Goal: Information Seeking & Learning: Learn about a topic

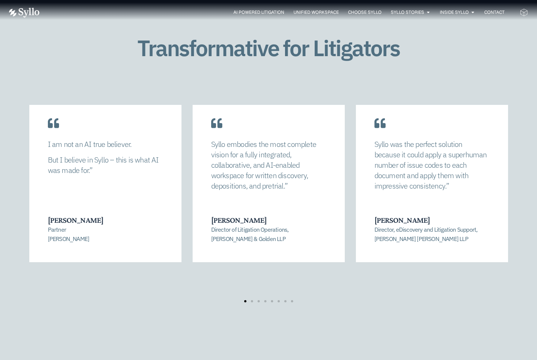
scroll to position [1502, 0]
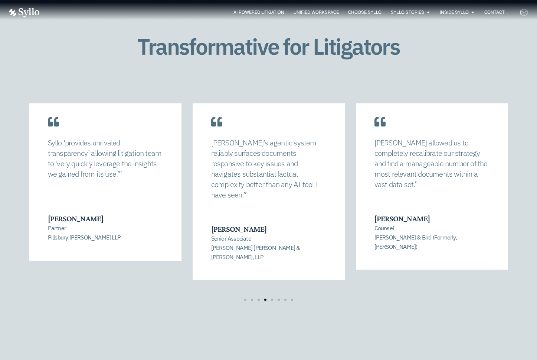
click at [246, 179] on p "Syllo’s agentic system reliably surfaces documents responsive to key issues and…" at bounding box center [268, 168] width 115 height 62
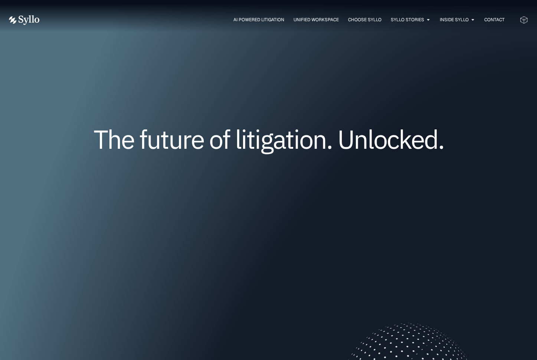
scroll to position [0, 0]
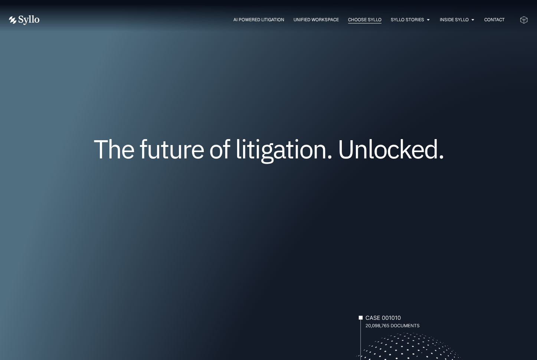
click at [361, 18] on span "Choose Syllo" at bounding box center [364, 19] width 33 height 7
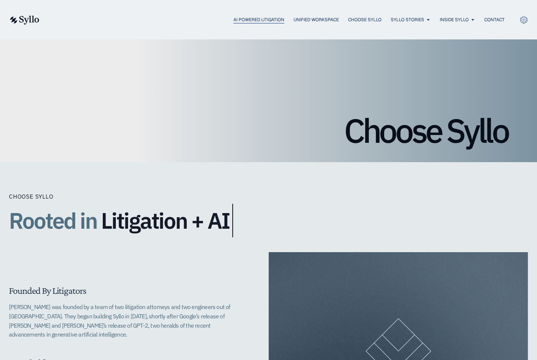
click at [234, 19] on span "AI Powered Litigation" at bounding box center [259, 19] width 51 height 7
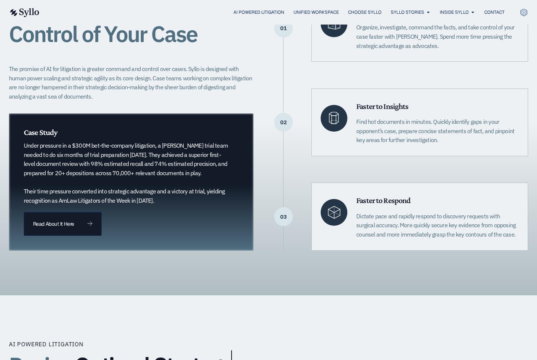
scroll to position [208, 0]
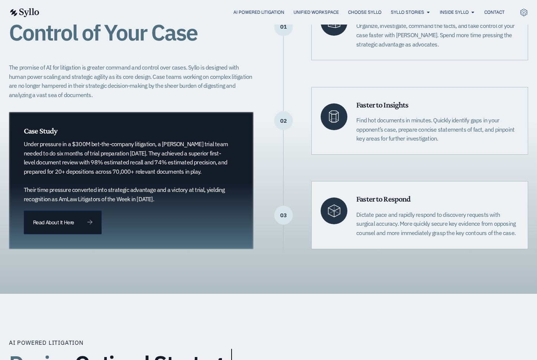
drag, startPoint x: 170, startPoint y: 198, endPoint x: 26, endPoint y: 143, distance: 154.9
click at [26, 143] on p "Under pressure in a $300M bet-the-company litigation, a Quinn Emanuel trial tea…" at bounding box center [128, 171] width 208 height 64
copy p "Under pressure in a $300M bet-the-company litigation, a Quinn Emanuel trial tea…"
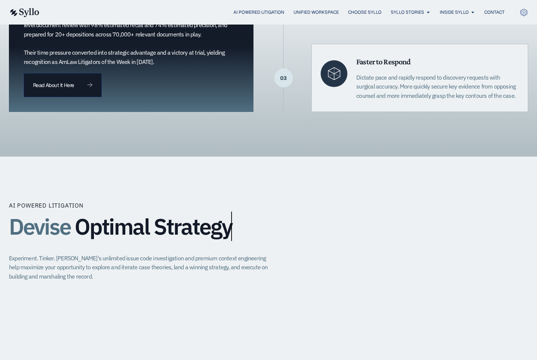
scroll to position [345, 0]
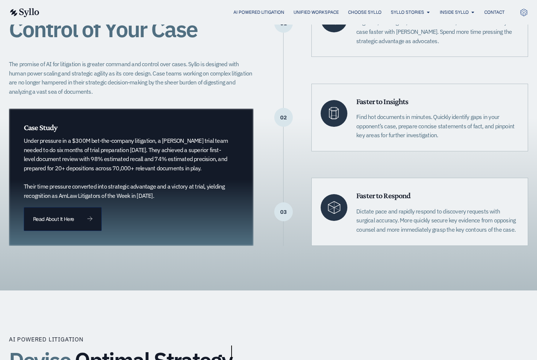
click at [161, 103] on div "Assert Command and Control of Your Case The promise of AI for litigation is gre…" at bounding box center [131, 117] width 245 height 256
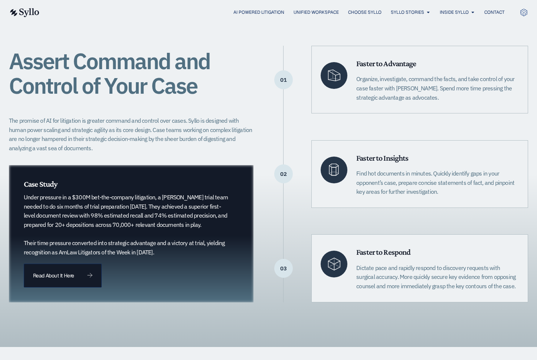
scroll to position [145, 0]
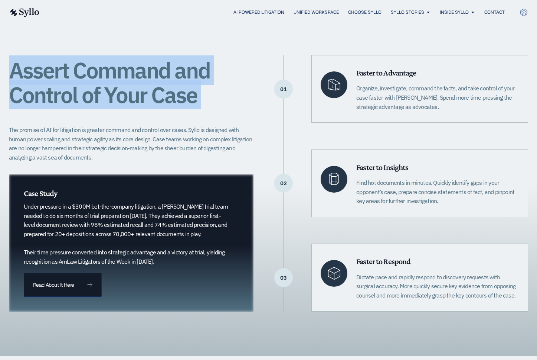
drag, startPoint x: 202, startPoint y: 102, endPoint x: 13, endPoint y: 71, distance: 190.9
click at [13, 71] on h1 "Assert Command and Control of Your Case" at bounding box center [131, 82] width 245 height 49
copy h1 "Assert Command and Control of Your Case"
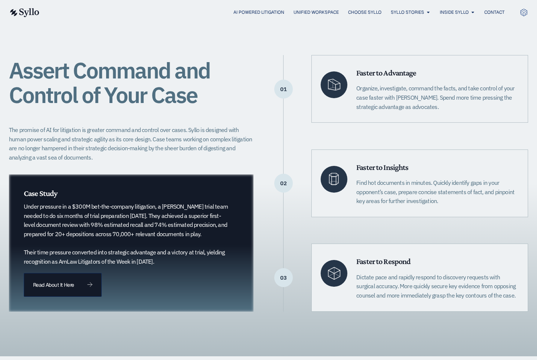
click at [101, 137] on p "The promise of AI for litigation is greater command and control over cases. Syl…" at bounding box center [131, 143] width 245 height 37
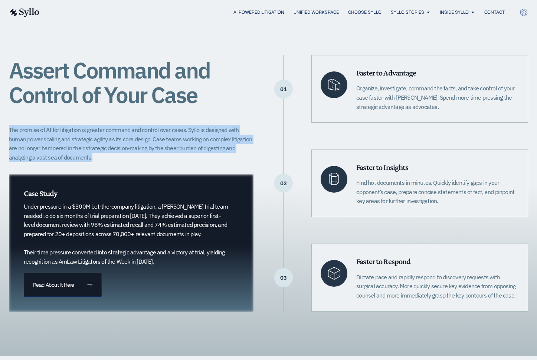
drag, startPoint x: 95, startPoint y: 156, endPoint x: 6, endPoint y: 127, distance: 94.2
click at [6, 127] on div "Assert Command and Control of Your Case The promise of AI for litigation is gre…" at bounding box center [268, 182] width 537 height 345
copy p "The promise of AI for litigation is greater command and control over cases. Syl…"
click at [217, 145] on p "The promise of AI for litigation is greater command and control over cases. Syl…" at bounding box center [131, 143] width 245 height 37
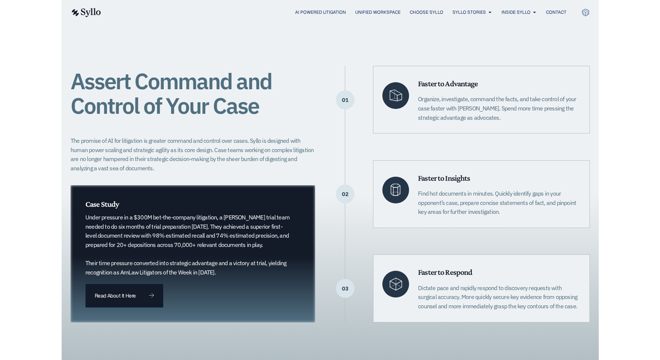
scroll to position [136, 0]
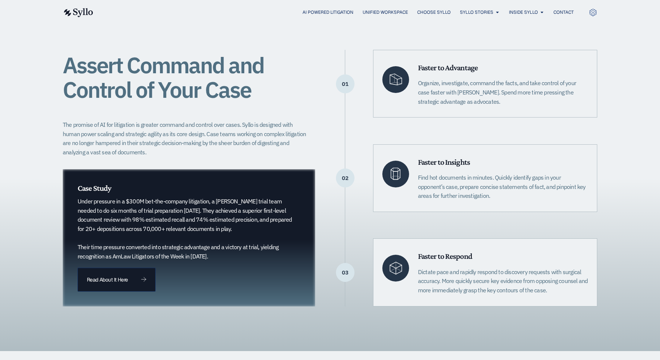
click at [433, 86] on p "Organize, investigate, command the facts, and take control of your case faster …" at bounding box center [503, 91] width 170 height 27
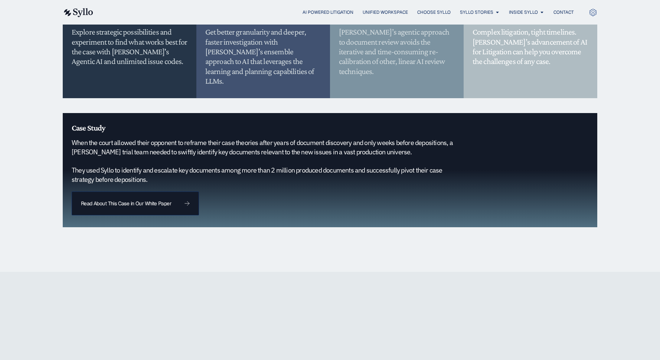
scroll to position [736, 0]
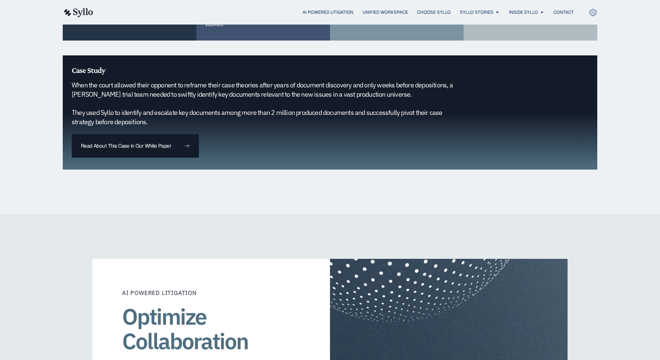
drag, startPoint x: 159, startPoint y: 111, endPoint x: 71, endPoint y: 76, distance: 94.0
click at [72, 81] on h5 "When the court allowed their opponent to reframe their case theories after year…" at bounding box center [268, 104] width 392 height 46
copy h5 "When the court allowed their opponent to reframe their case theories after year…"
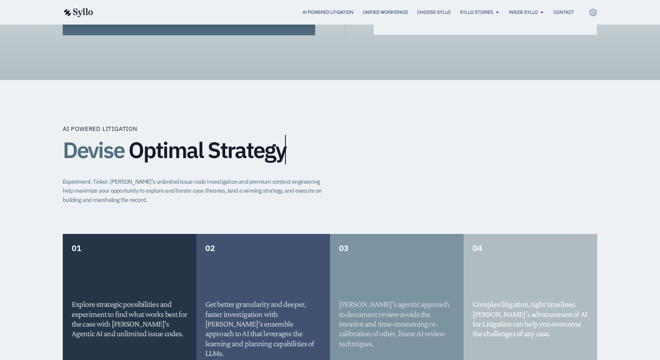
scroll to position [185, 0]
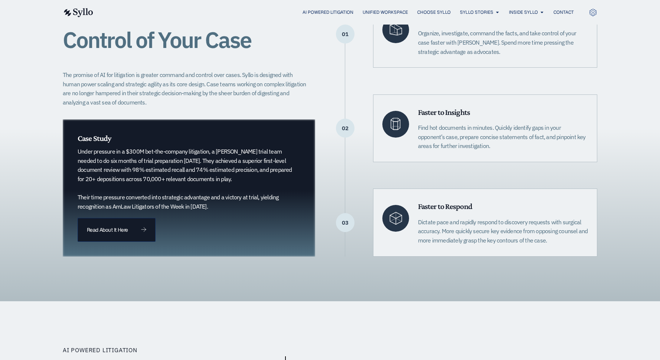
click at [157, 189] on p "Under pressure in a $300M bet-the-company litigation, a Quinn Emanuel trial tea…" at bounding box center [185, 179] width 215 height 64
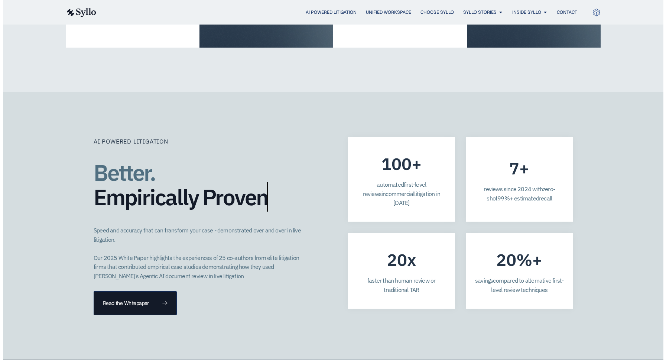
scroll to position [1911, 0]
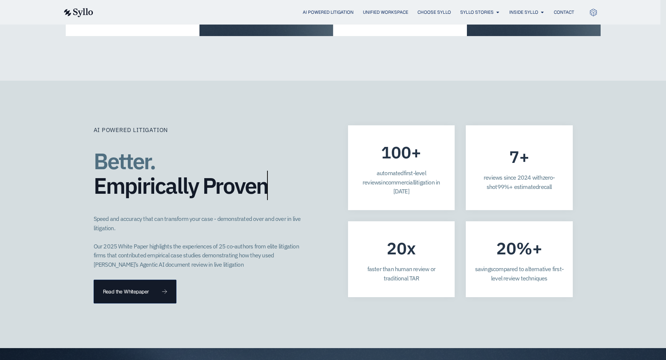
click at [246, 214] on p "Speed and accuracy that can transform your case - demonstrated over and over in…" at bounding box center [199, 241] width 211 height 55
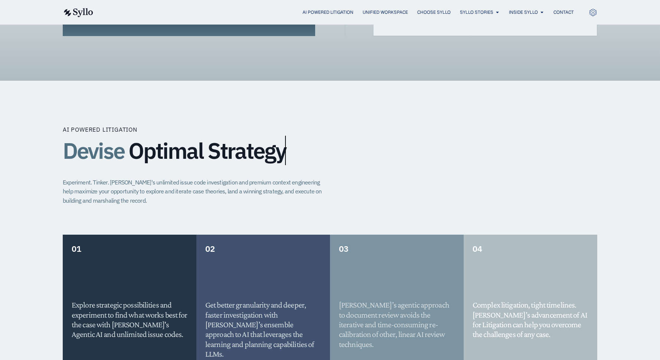
scroll to position [371, 0]
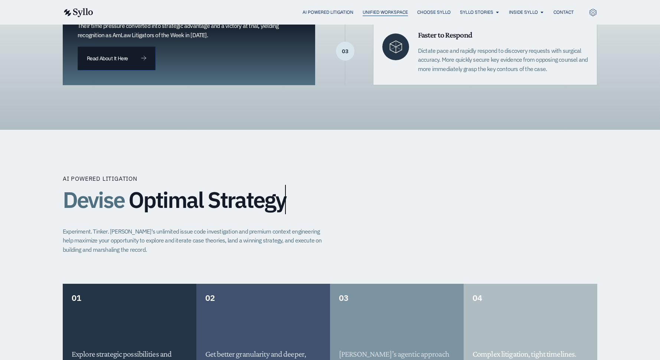
click at [367, 13] on span "Unified Workspace" at bounding box center [385, 12] width 45 height 7
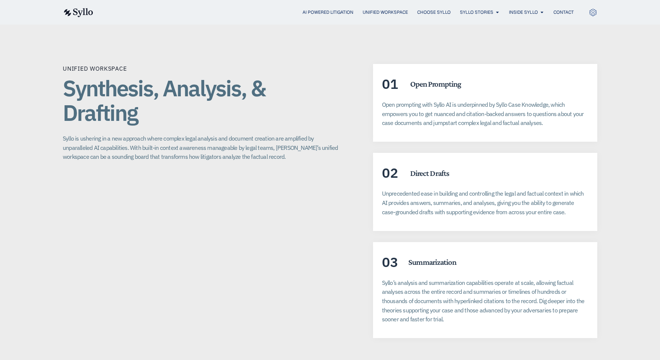
scroll to position [1322, 0]
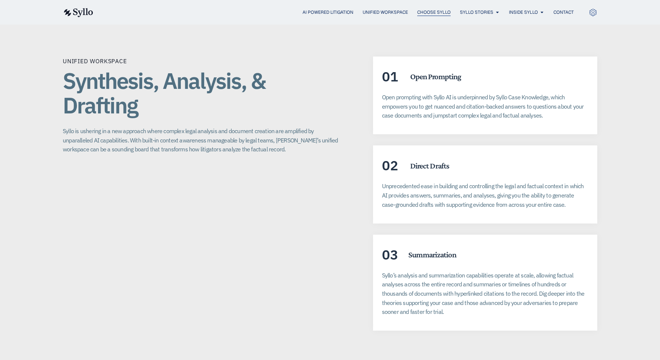
click at [423, 12] on span "Choose Syllo" at bounding box center [433, 12] width 33 height 7
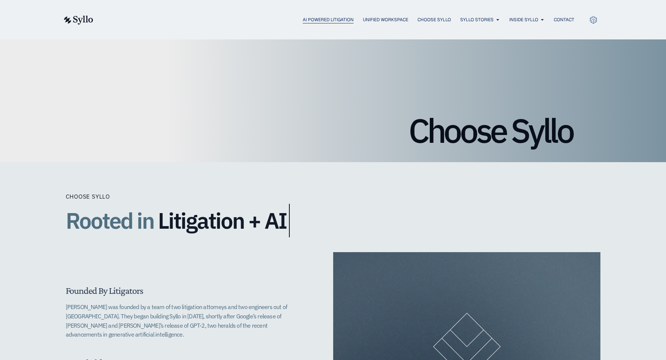
click at [324, 17] on span "AI Powered Litigation" at bounding box center [328, 19] width 51 height 7
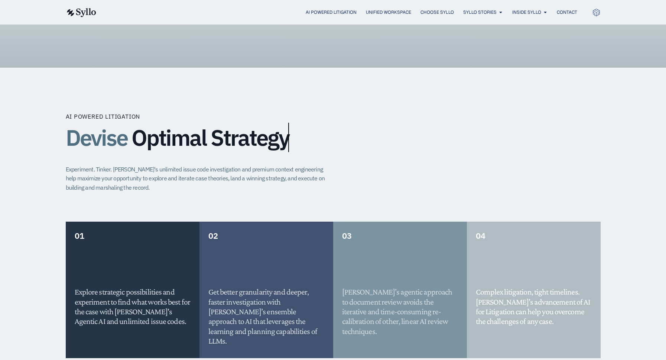
scroll to position [279, 0]
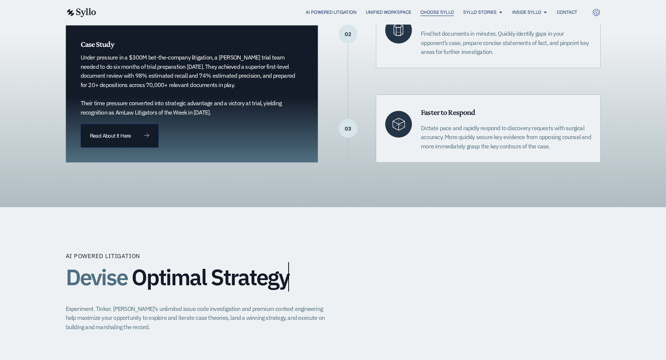
click at [426, 10] on span "Choose Syllo" at bounding box center [436, 12] width 33 height 7
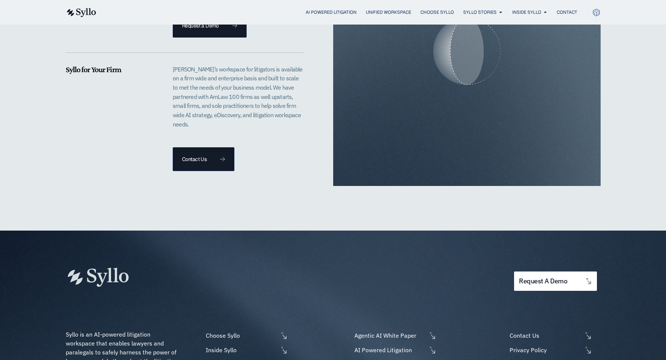
scroll to position [1744, 0]
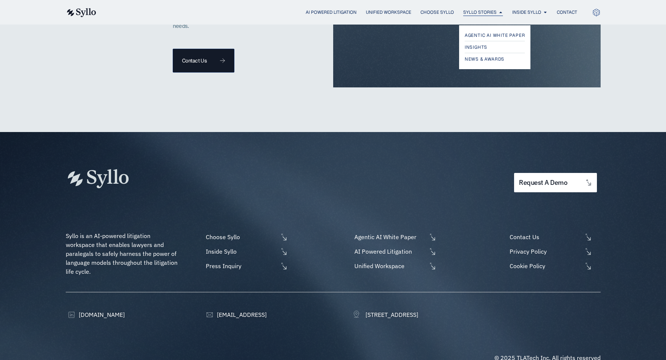
click at [470, 9] on span "Syllo Stories" at bounding box center [479, 12] width 33 height 7
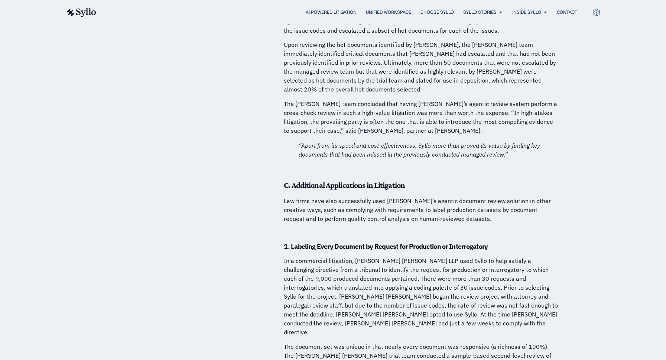
scroll to position [4153, 0]
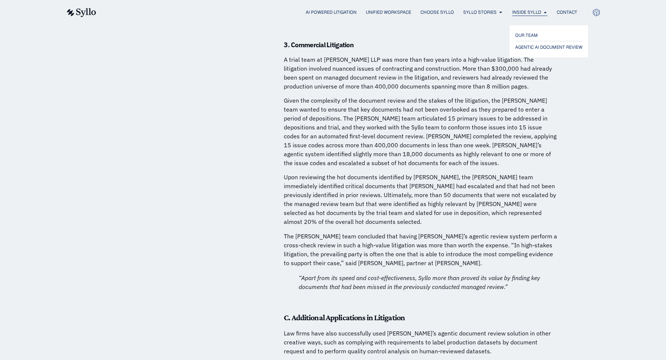
click at [520, 12] on span "Inside Syllo" at bounding box center [526, 12] width 29 height 7
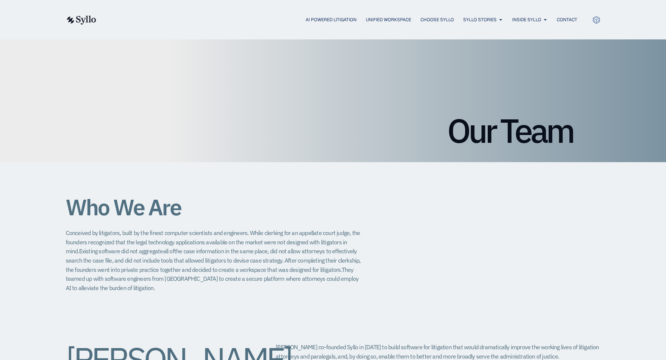
click at [595, 18] on icon at bounding box center [596, 20] width 9 height 9
click at [595, 21] on icon at bounding box center [596, 20] width 9 height 9
click at [338, 22] on span "AI Powered Litigation" at bounding box center [331, 19] width 51 height 7
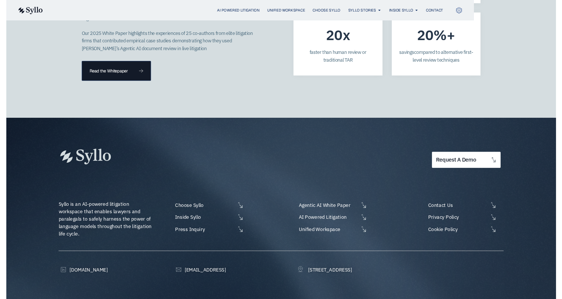
scroll to position [2111, 0]
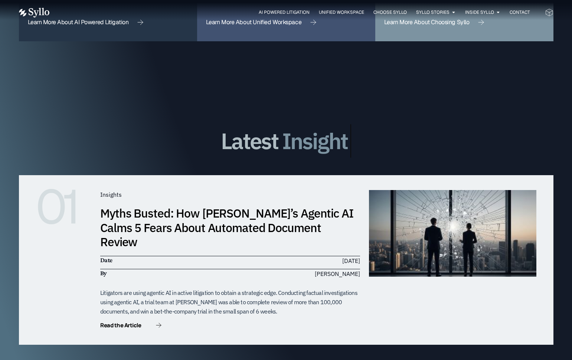
scroll to position [2101, 0]
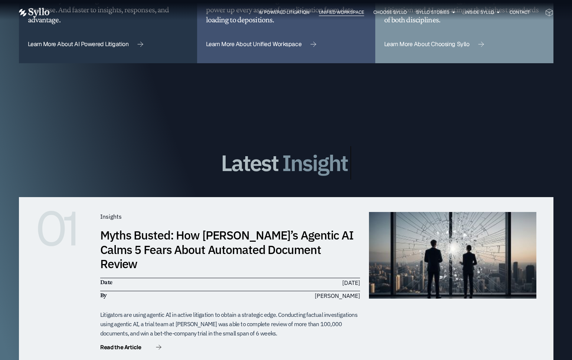
click at [348, 11] on span "Unified Workspace" at bounding box center [341, 12] width 45 height 7
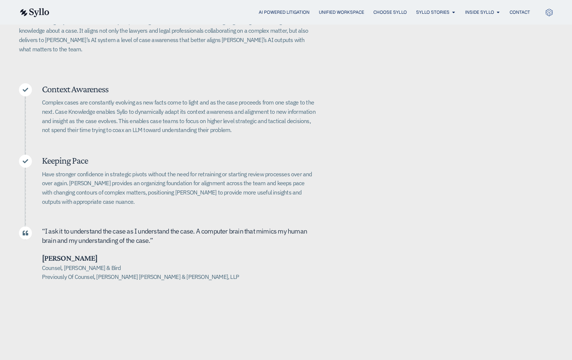
scroll to position [232, 0]
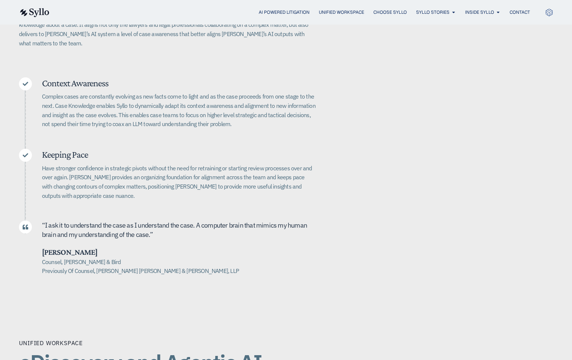
click at [197, 262] on h5 "Counsel, [PERSON_NAME] & Bird Previously Of Counsel, [PERSON_NAME] [PERSON_NAME…" at bounding box center [179, 266] width 274 height 18
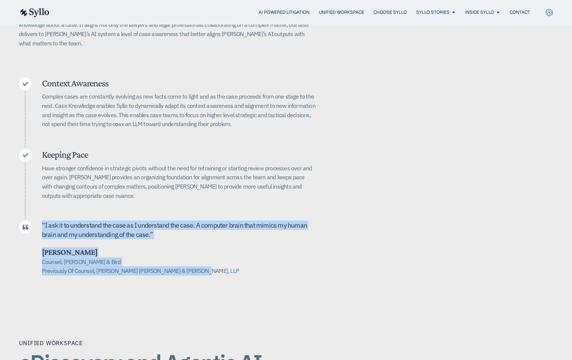
drag, startPoint x: 194, startPoint y: 261, endPoint x: 38, endPoint y: 213, distance: 163.8
click at [38, 220] on div "“ I ask it to u nderstand the case as I understand the case. A computer brain t…" at bounding box center [167, 247] width 297 height 55
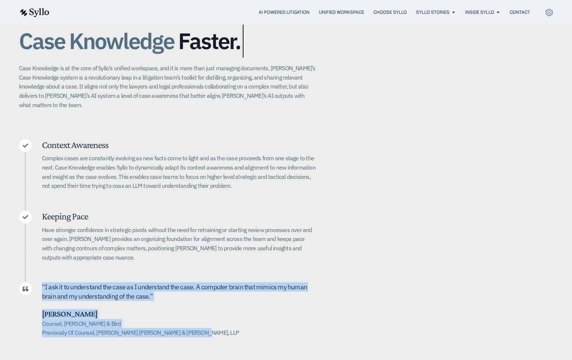
scroll to position [163, 0]
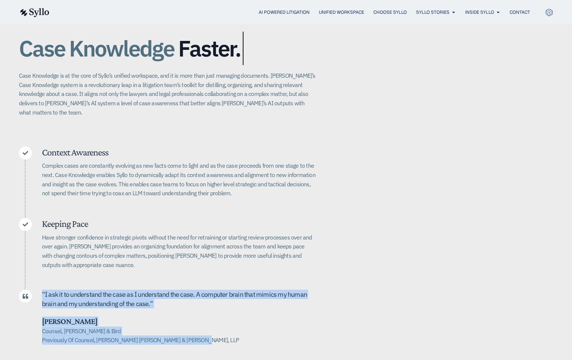
copy div "“ I ask it to u nderstand the case as I understand the case. A computer brain t…"
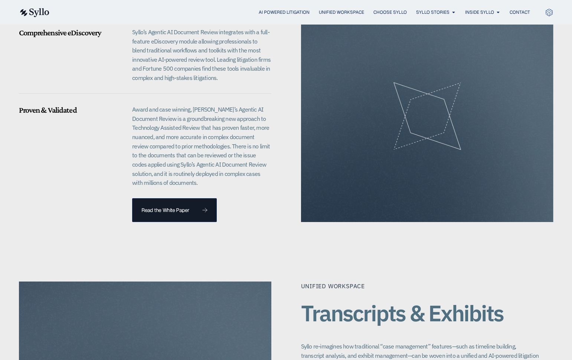
scroll to position [733, 0]
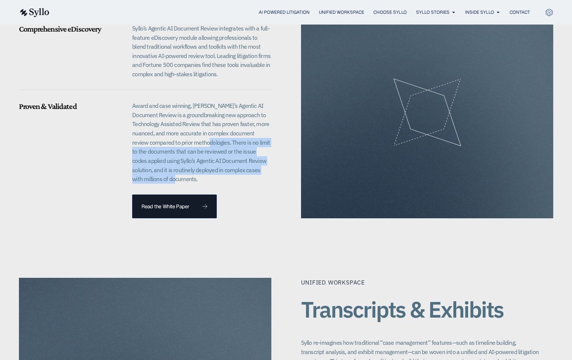
drag, startPoint x: 191, startPoint y: 171, endPoint x: 212, endPoint y: 134, distance: 42.3
click at [212, 134] on p "Award and case winning, [PERSON_NAME]’s Agentic AI Document Review is a groundb…" at bounding box center [201, 142] width 139 height 82
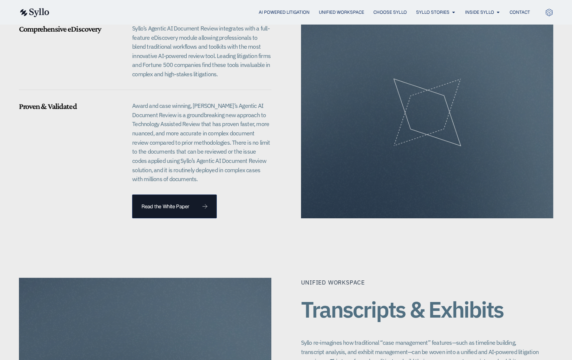
click at [248, 194] on div "Read the White Paper" at bounding box center [201, 206] width 139 height 24
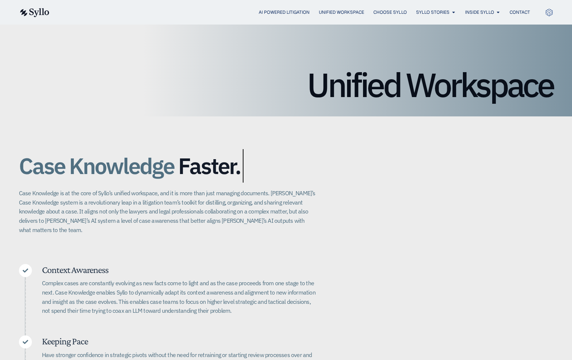
scroll to position [45, 0]
drag, startPoint x: 179, startPoint y: 162, endPoint x: 248, endPoint y: 167, distance: 69.3
click at [248, 167] on h2 "Case Knowledge Better. Bigger. Faster." at bounding box center [167, 165] width 297 height 33
click at [259, 166] on h2 "Case Knowledge Better. Bigger. Faster." at bounding box center [167, 165] width 297 height 33
click at [106, 224] on p "Case Knowledge is at the core of Syllo’s unified workspace, and it is more than…" at bounding box center [167, 212] width 297 height 46
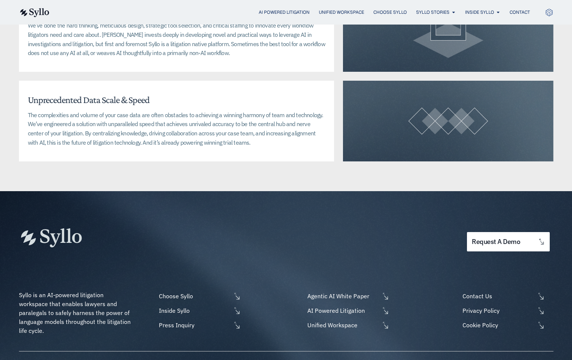
scroll to position [1870, 0]
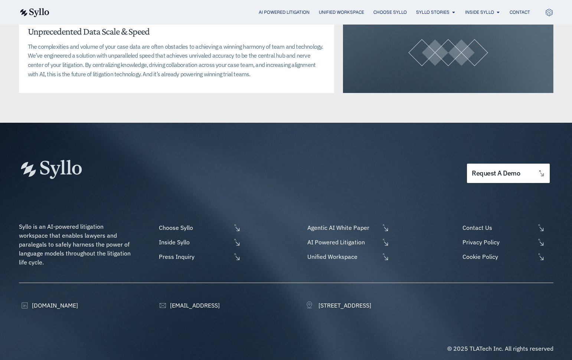
click at [371, 160] on div "request a demo" at bounding box center [450, 173] width 207 height 27
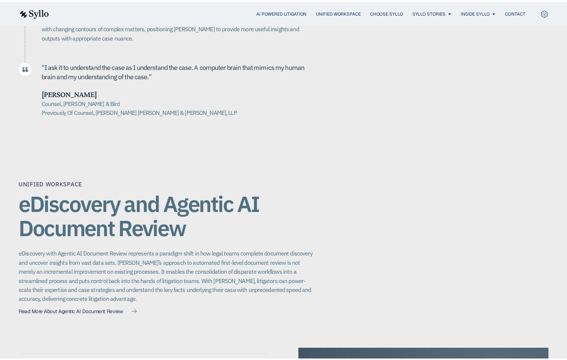
scroll to position [0, 0]
